Goal: Information Seeking & Learning: Learn about a topic

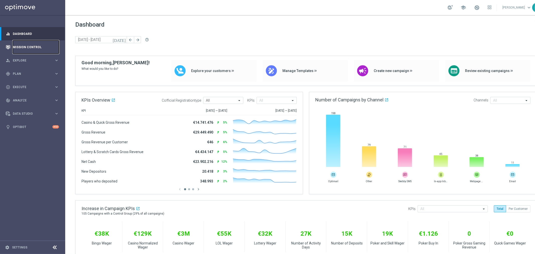
click at [21, 45] on link "Mission Control" at bounding box center [36, 46] width 46 height 13
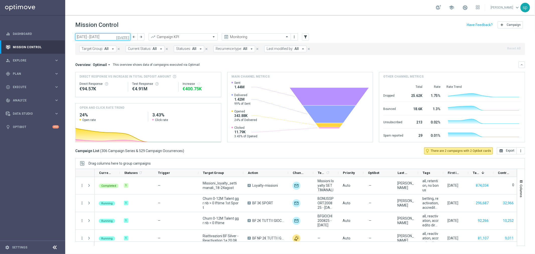
click at [103, 36] on input "[DATE] - [DATE]" at bounding box center [102, 36] width 55 height 7
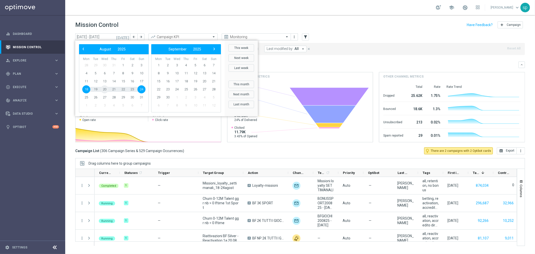
click at [107, 88] on span "20" at bounding box center [105, 89] width 8 height 8
type input "[DATE] - [DATE]"
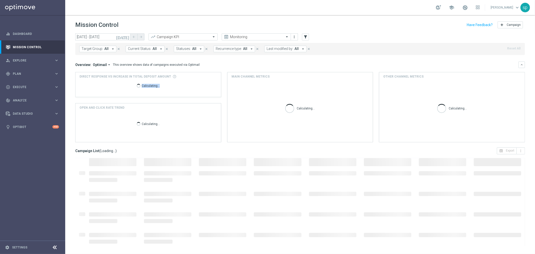
click at [107, 88] on div "Calculating..." at bounding box center [147, 87] width 137 height 16
click at [277, 51] on button "Last modified by: All arrow_drop_down" at bounding box center [285, 49] width 42 height 7
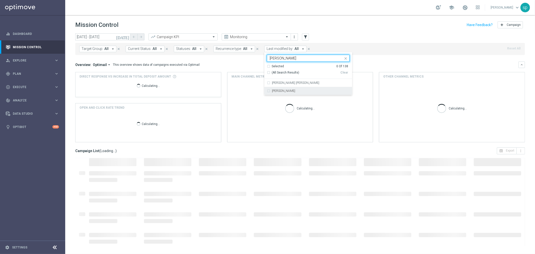
click at [287, 87] on div "[PERSON_NAME]" at bounding box center [308, 91] width 83 height 8
type input "[PERSON_NAME]"
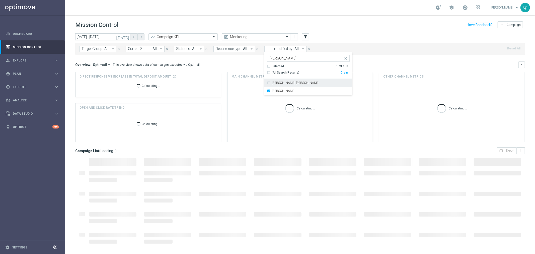
click at [379, 54] on div "Target Group: All arrow_drop_down close Current Status: All arrow_drop_down clo…" at bounding box center [299, 49] width 449 height 12
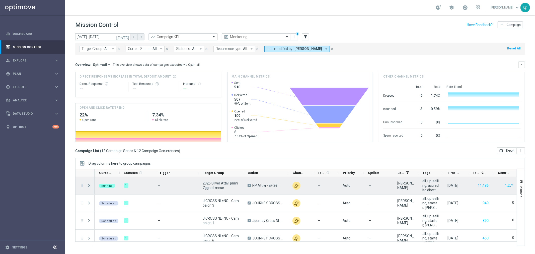
click at [89, 185] on span "Press SPACE to select this row." at bounding box center [89, 185] width 5 height 4
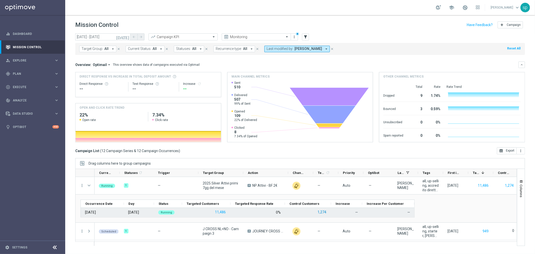
click at [322, 211] on button "1,274" at bounding box center [322, 212] width 10 height 6
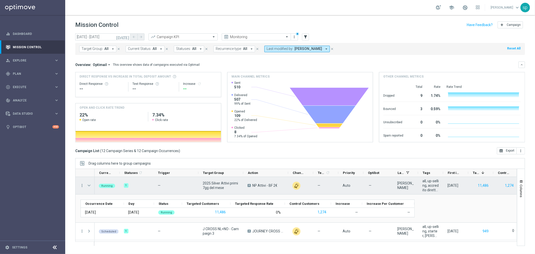
click at [91, 186] on span "Press SPACE to select this row." at bounding box center [89, 185] width 5 height 4
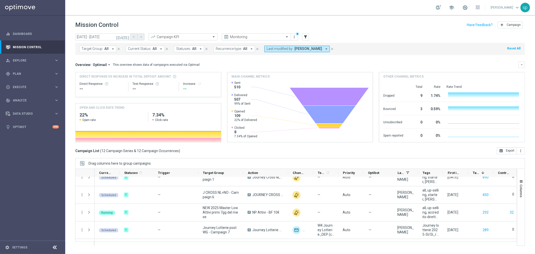
scroll to position [49, 0]
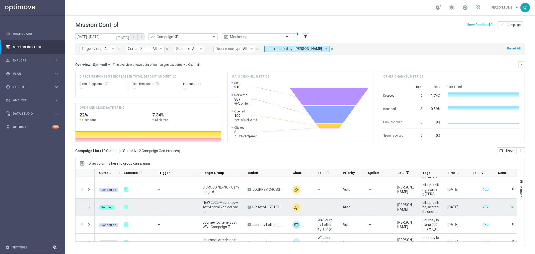
click at [89, 206] on span "Press SPACE to select this row." at bounding box center [89, 207] width 5 height 4
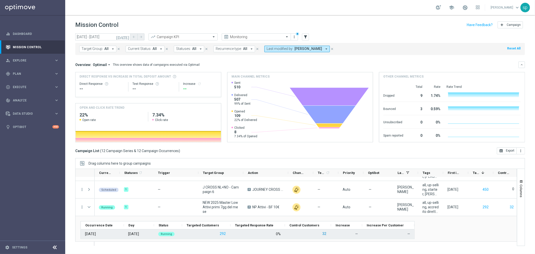
click at [324, 234] on button "32" at bounding box center [324, 233] width 5 height 6
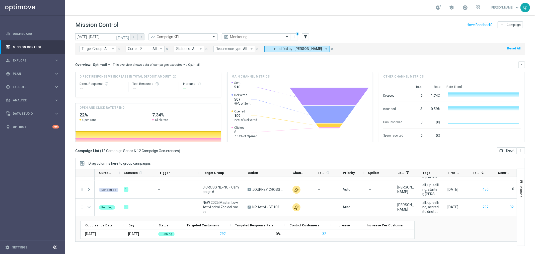
click at [298, 50] on span "[PERSON_NAME]" at bounding box center [308, 49] width 28 height 4
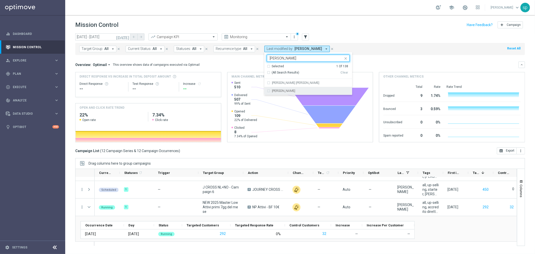
click at [293, 92] on label "[PERSON_NAME]" at bounding box center [283, 90] width 23 height 3
type input "[PERSON_NAME]"
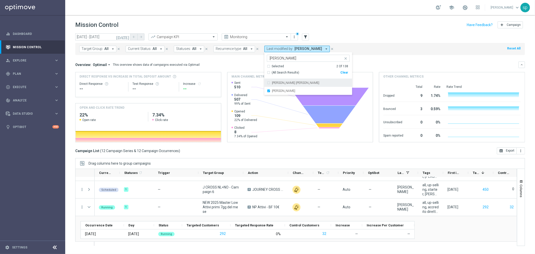
click at [376, 59] on mini-dashboard "Overview: Optimail arrow_drop_down This overview shows data of campaigns execut…" at bounding box center [299, 101] width 449 height 92
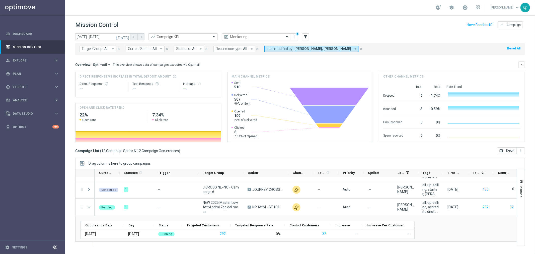
click at [126, 36] on icon "[DATE]" at bounding box center [123, 37] width 14 height 5
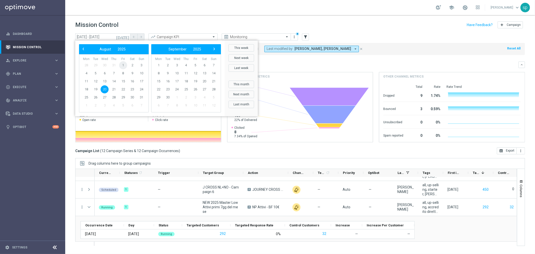
click at [121, 66] on span "1" at bounding box center [123, 65] width 8 height 8
click at [105, 86] on span "20" at bounding box center [105, 89] width 8 height 8
type input "[DATE] - [DATE]"
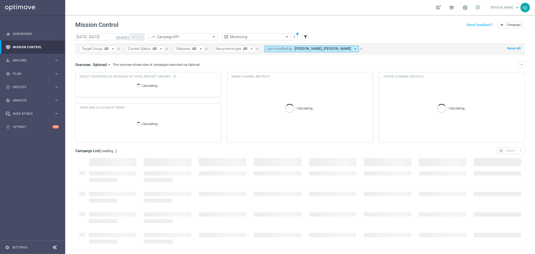
click at [98, 48] on span "Target Group:" at bounding box center [92, 49] width 22 height 4
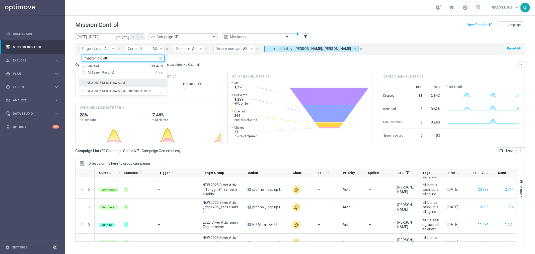
click at [128, 84] on div "NEW 2025 Master Low Attivi" at bounding box center [126, 82] width 78 height 3
type input "master low att"
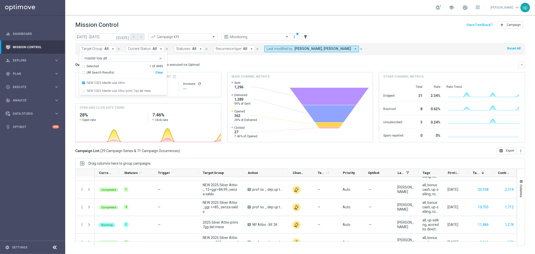
click at [282, 63] on div "Overview: Optimail arrow_drop_down This overview shows data of campaigns execut…" at bounding box center [296, 64] width 443 height 5
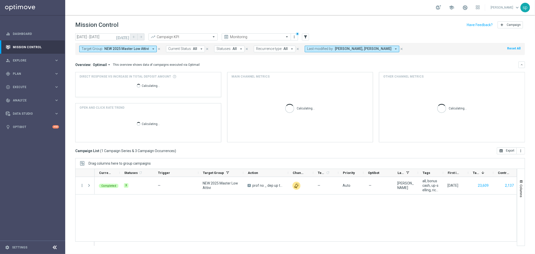
scroll to position [0, 0]
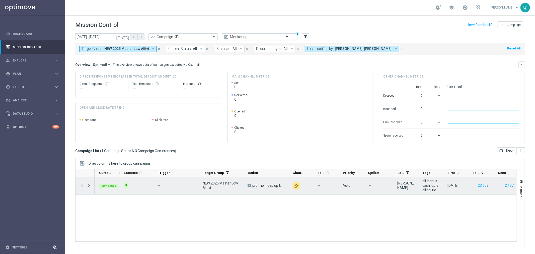
click at [89, 185] on span "Press SPACE to select this row." at bounding box center [89, 185] width 5 height 4
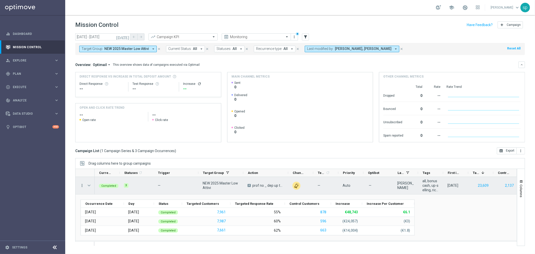
click at [82, 186] on icon "more_vert" at bounding box center [82, 185] width 5 height 5
click at [101, 186] on div "list Campaign Details" at bounding box center [112, 188] width 56 height 7
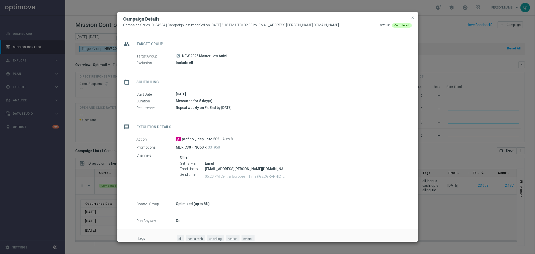
click at [412, 18] on span "close" at bounding box center [413, 18] width 4 height 4
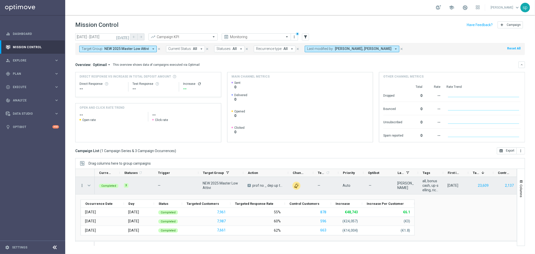
click at [82, 186] on icon "more_vert" at bounding box center [82, 185] width 5 height 5
click at [109, 215] on span "Go to Campaign Analysis" at bounding box center [110, 217] width 36 height 4
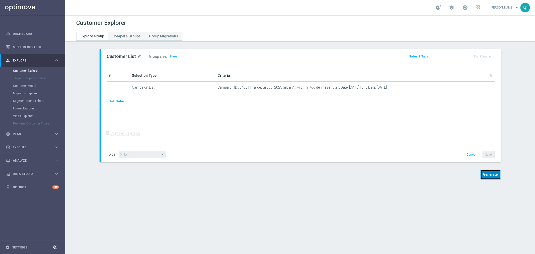
click at [488, 172] on button "Generate" at bounding box center [490, 174] width 20 height 10
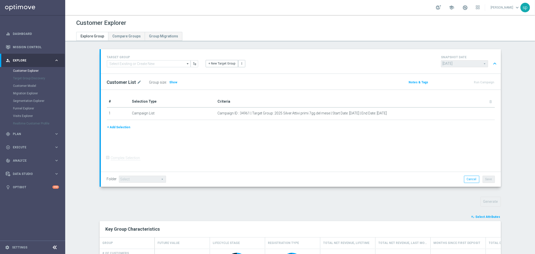
click at [486, 215] on span "Select Attributes" at bounding box center [487, 217] width 25 height 4
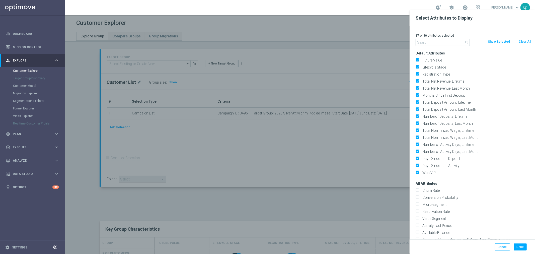
click at [526, 41] on button "Clear All" at bounding box center [524, 42] width 13 height 6
checkbox input "false"
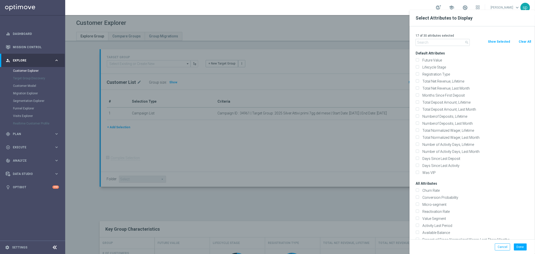
checkbox input "false"
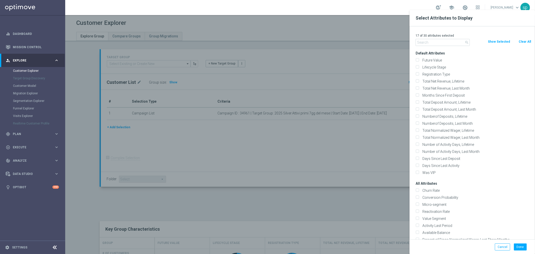
checkbox input "false"
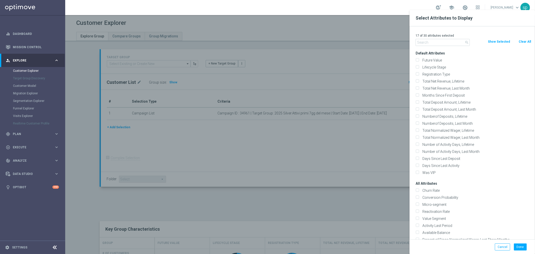
checkbox input "false"
click at [443, 42] on input "text" at bounding box center [442, 42] width 54 height 7
type input "o"
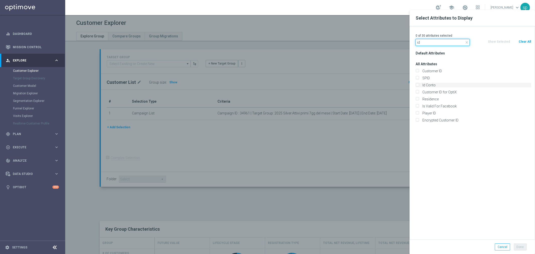
type input "id"
click at [434, 84] on label "Id Conto" at bounding box center [475, 85] width 111 height 5
click at [419, 84] on input "Id Conto" at bounding box center [416, 85] width 3 height 3
checkbox input "true"
click at [520, 247] on button "Done" at bounding box center [520, 246] width 13 height 7
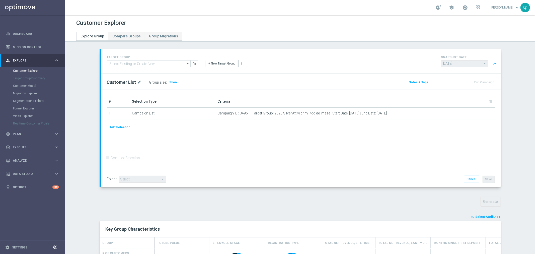
type input "Search"
click at [534, 237] on div "Customer Explorer Explore Group Compare Groups Group Migrations TARGET GROUP ar…" at bounding box center [299, 134] width 469 height 239
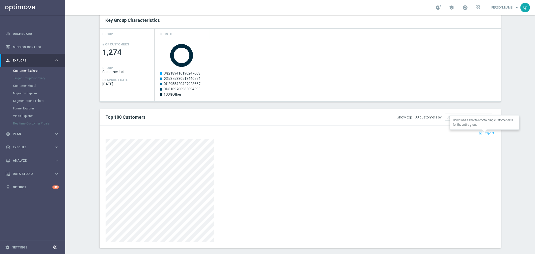
click at [484, 132] on span "Export" at bounding box center [488, 133] width 9 height 4
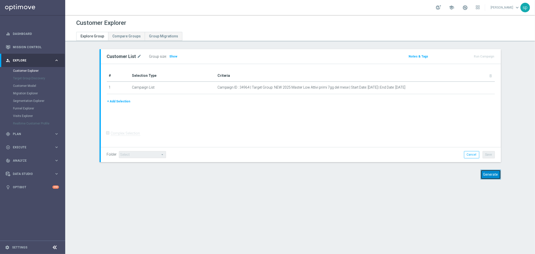
click at [491, 171] on button "Generate" at bounding box center [490, 174] width 20 height 10
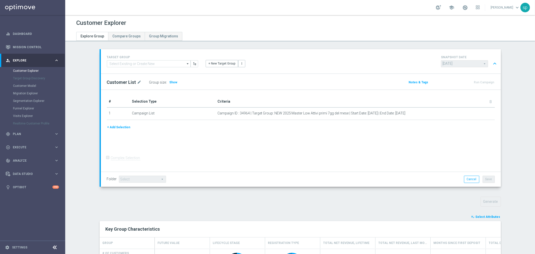
click at [489, 217] on span "Select Attributes" at bounding box center [487, 217] width 25 height 4
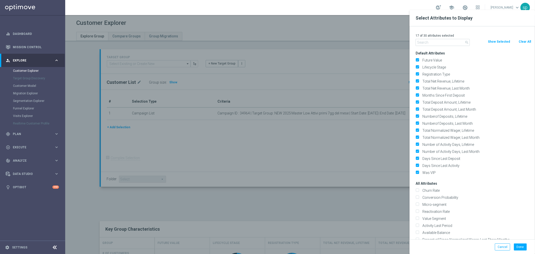
click at [525, 40] on button "Clear All" at bounding box center [524, 42] width 13 height 6
checkbox input "false"
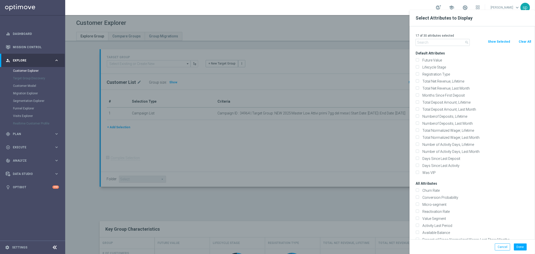
checkbox input "false"
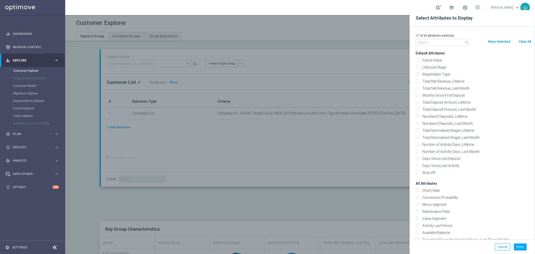
checkbox input "false"
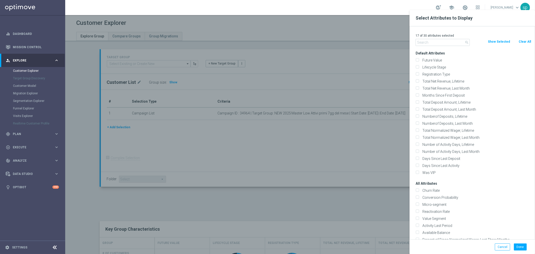
checkbox input "false"
click at [443, 43] on input "text" at bounding box center [442, 42] width 54 height 7
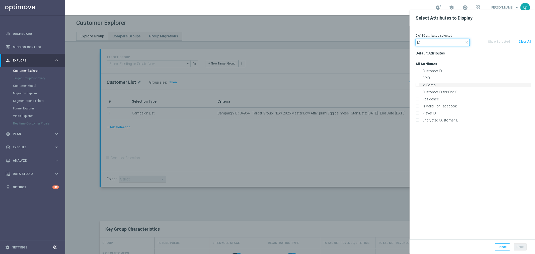
type input "ID"
click at [433, 83] on label "Id Conto" at bounding box center [475, 85] width 111 height 5
click at [419, 84] on input "Id Conto" at bounding box center [416, 85] width 3 height 3
checkbox input "true"
click at [522, 246] on button "Done" at bounding box center [520, 246] width 13 height 7
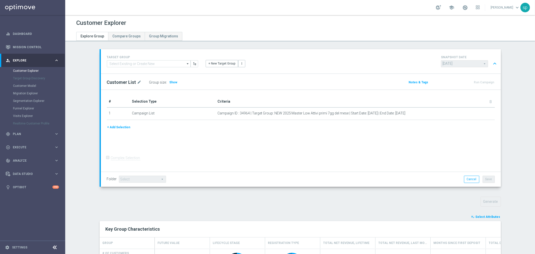
type input "Search"
click at [534, 236] on div "Customer Explorer Explore Group Compare Groups Group Migrations TARGET GROUP ar…" at bounding box center [299, 134] width 469 height 239
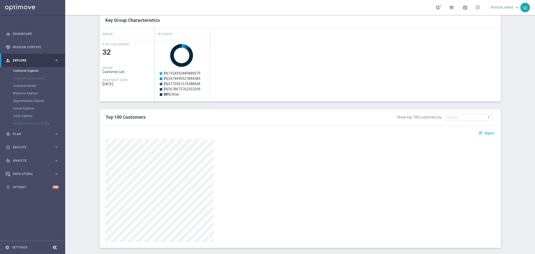
click at [525, 59] on section "TARGET GROUP arrow_drop_down Show Selected 0 of NaN 01.02 reminder 2701 BIANCOL…" at bounding box center [299, 48] width 469 height 415
click at [486, 132] on span "Export" at bounding box center [488, 133] width 9 height 4
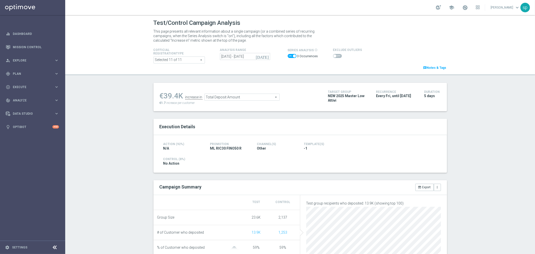
click at [288, 56] on span at bounding box center [291, 56] width 9 height 4
click at [288, 56] on input "checkbox" at bounding box center [291, 56] width 9 height 4
click at [200, 60] on span at bounding box center [179, 60] width 51 height 7
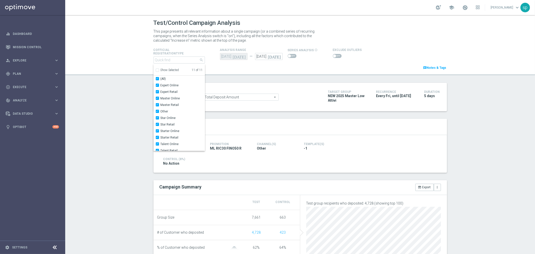
click at [214, 60] on div "Cofficial Registrationtype Selected 11 of 11 arrow_drop_down search Show Select…" at bounding box center [300, 59] width 301 height 24
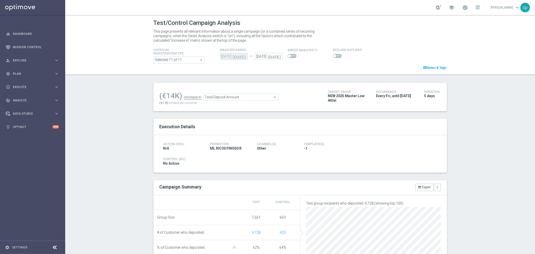
click at [290, 56] on span at bounding box center [291, 56] width 9 height 4
click at [290, 56] on input "checkbox" at bounding box center [291, 56] width 9 height 4
checkbox input "true"
click at [264, 55] on icon "today" at bounding box center [263, 56] width 14 height 5
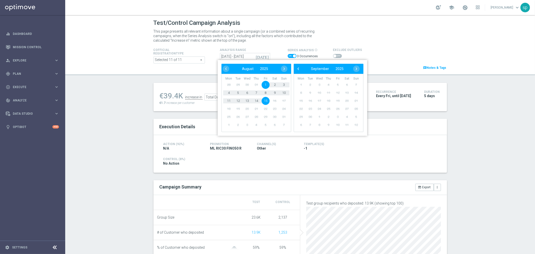
click at [265, 82] on span "1" at bounding box center [265, 85] width 8 height 8
click at [238, 90] on span "5" at bounding box center [238, 93] width 8 height 8
type input "01 Aug 2025 - 05 Aug 2025"
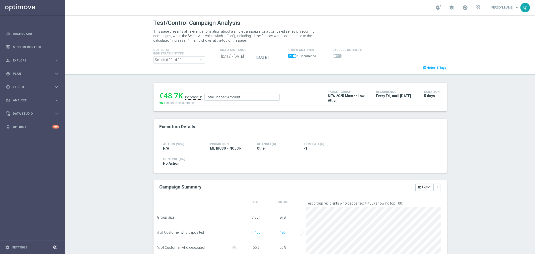
click at [333, 56] on span at bounding box center [337, 56] width 9 height 4
click at [333, 56] on input "checkbox" at bounding box center [337, 56] width 9 height 4
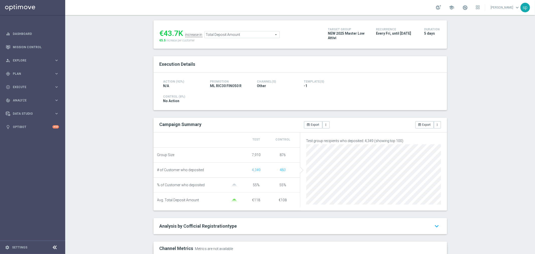
scroll to position [31, 0]
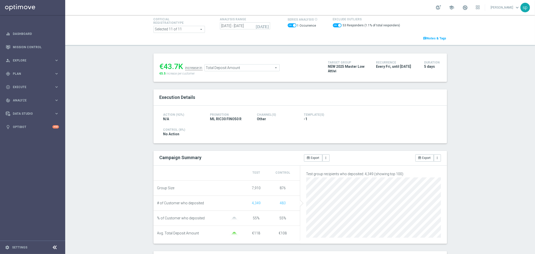
click at [232, 68] on span "Total Deposit Amount" at bounding box center [242, 67] width 75 height 7
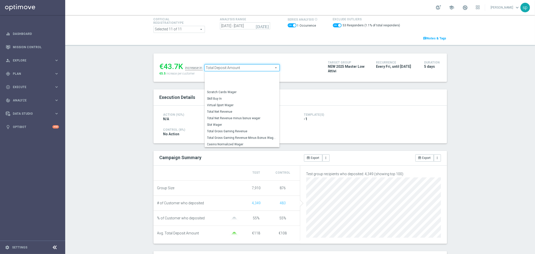
scroll to position [64, 0]
click at [243, 118] on span "Total Gross Gaming Revenue Minus Bonus Wagared" at bounding box center [242, 120] width 70 height 4
checkbox input "false"
type input "Total Gross Gaming Revenue Minus Bonus Wagared"
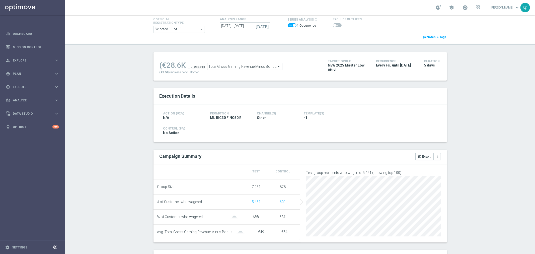
click at [333, 26] on span at bounding box center [334, 25] width 3 height 3
click at [333, 26] on input "checkbox" at bounding box center [337, 25] width 9 height 4
click at [333, 26] on span at bounding box center [337, 25] width 9 height 4
click at [333, 26] on input "checkbox" at bounding box center [337, 25] width 9 height 4
checkbox input "false"
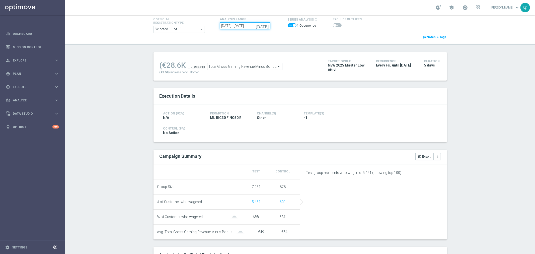
click at [230, 29] on input "01 Aug 2025 - 05 Aug 2025" at bounding box center [245, 25] width 50 height 7
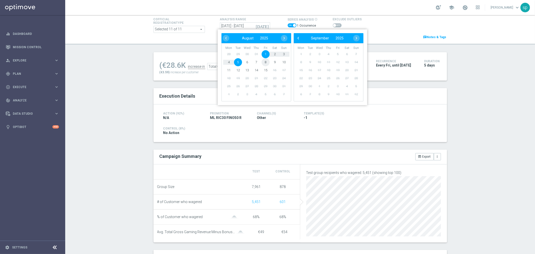
click at [265, 61] on span "8" at bounding box center [265, 62] width 8 height 8
click at [237, 69] on span "12" at bounding box center [238, 70] width 8 height 8
type input "08 Aug 2025 - 12 Aug 2025"
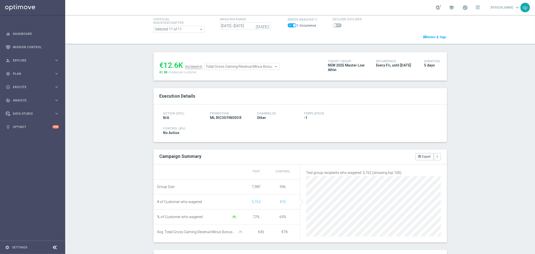
click at [337, 24] on span at bounding box center [337, 25] width 9 height 4
click at [337, 24] on input "checkbox" at bounding box center [337, 25] width 9 height 4
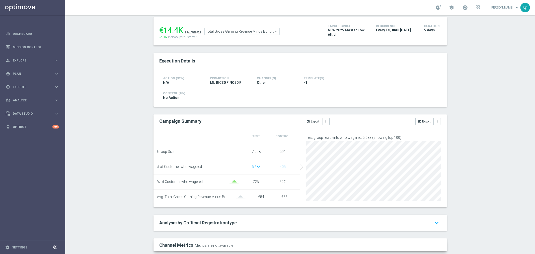
scroll to position [15, 0]
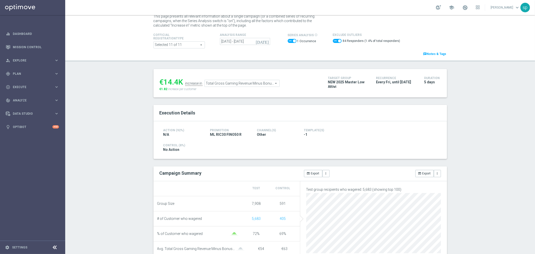
click at [252, 81] on span "Total Gross Gaming Revenue Minus Bonus Wagared" at bounding box center [242, 83] width 75 height 7
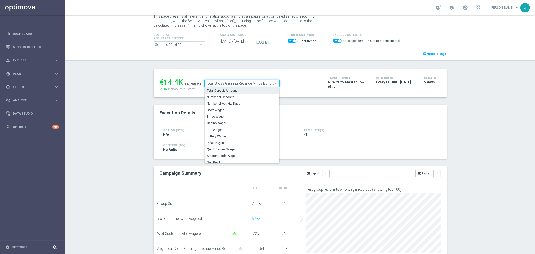
click at [228, 89] on span "Total Deposit Amount" at bounding box center [242, 90] width 70 height 4
checkbox input "false"
type input "Total Deposit Amount"
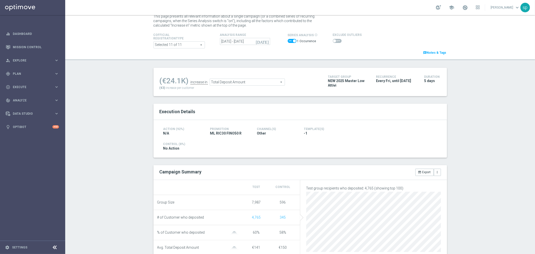
click at [333, 41] on span at bounding box center [337, 41] width 9 height 4
click at [333, 41] on input "checkbox" at bounding box center [337, 41] width 9 height 4
checkbox input "true"
click at [223, 40] on input "08 Aug 2025 - 12 Aug 2025" at bounding box center [245, 41] width 50 height 7
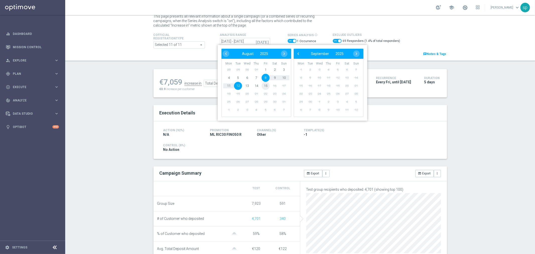
click at [263, 86] on span "15" at bounding box center [265, 86] width 8 height 8
click at [205, 53] on div "Cofficial Registrationtype Selected 11 of 11 arrow_drop_down search Show Select…" at bounding box center [300, 44] width 301 height 25
